Goal: Transaction & Acquisition: Purchase product/service

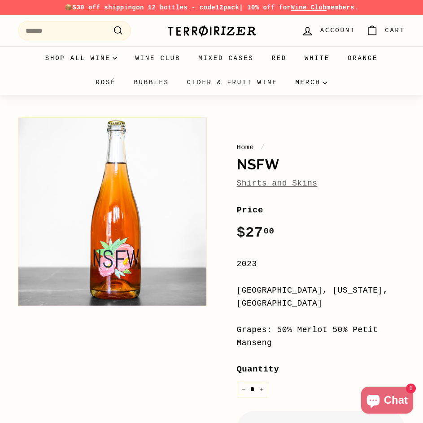
click at [272, 186] on link "Shirts and Skins" at bounding box center [277, 183] width 81 height 9
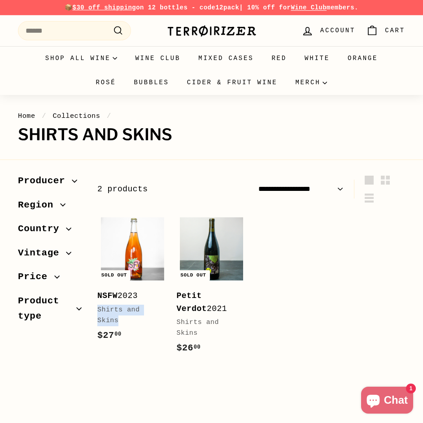
drag, startPoint x: 95, startPoint y: 310, endPoint x: 137, endPoint y: 325, distance: 44.4
click at [137, 325] on div "Sold out NSFW 2023 Shirts and Skins $27 00 $27.00" at bounding box center [132, 289] width 79 height 151
copy div "Shirts and Skins"
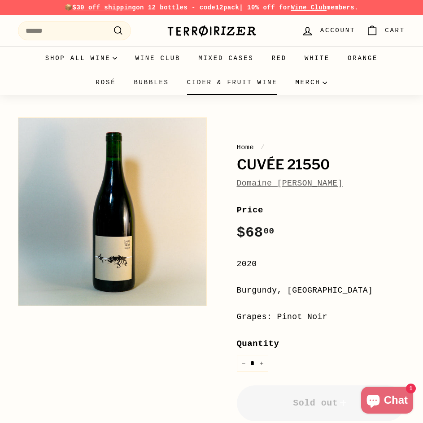
drag, startPoint x: 206, startPoint y: 85, endPoint x: 201, endPoint y: 87, distance: 5.8
